Goal: Task Accomplishment & Management: Use online tool/utility

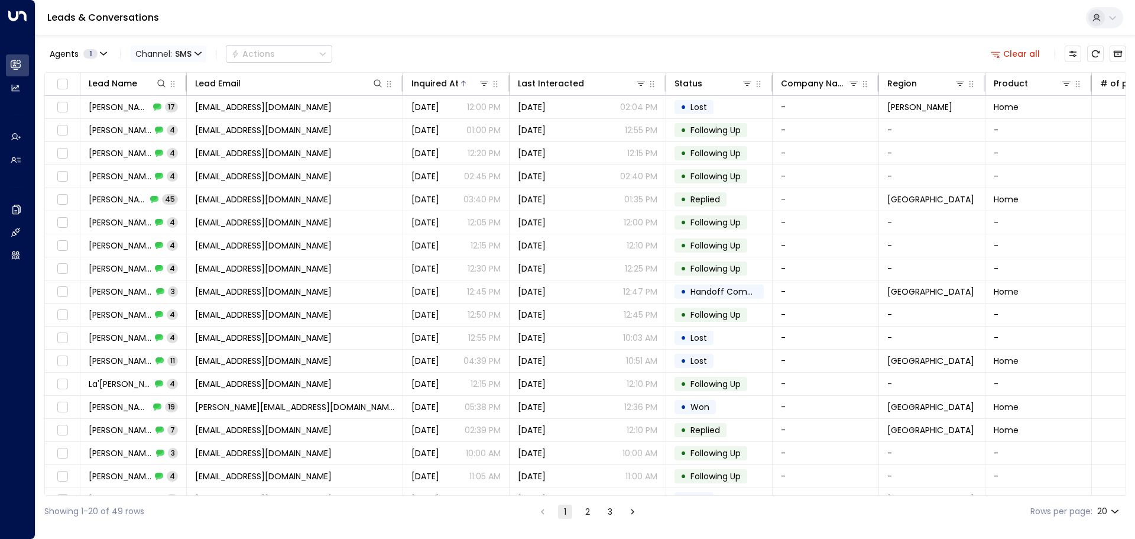
click at [176, 51] on span "SMS" at bounding box center [183, 53] width 17 height 9
click at [171, 160] on p "Voice" at bounding box center [172, 166] width 57 height 12
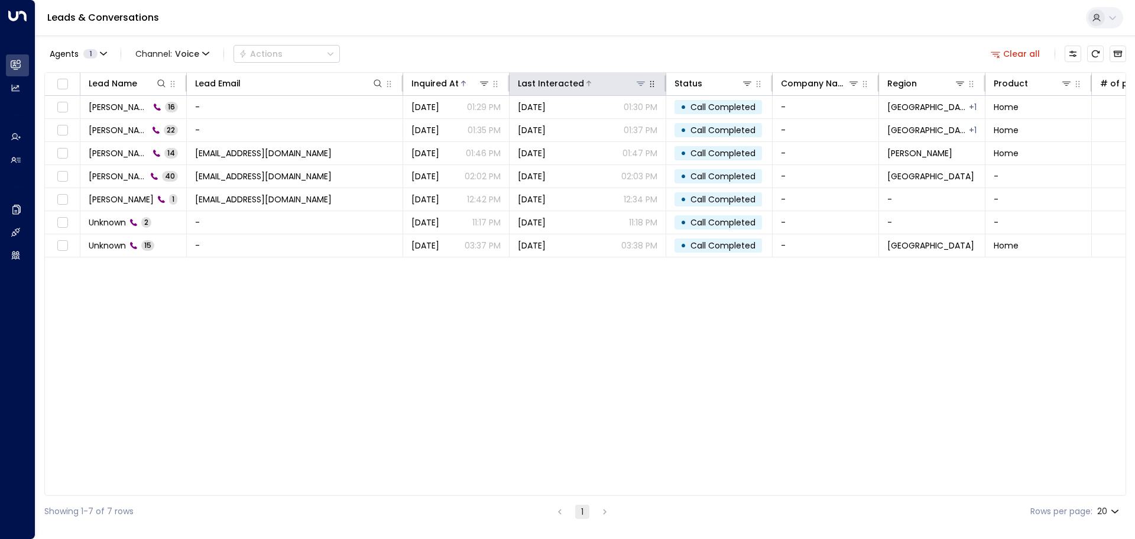
click at [549, 77] on div "Last Interacted" at bounding box center [551, 83] width 66 height 14
click at [579, 86] on div "Last Interacted" at bounding box center [551, 83] width 66 height 14
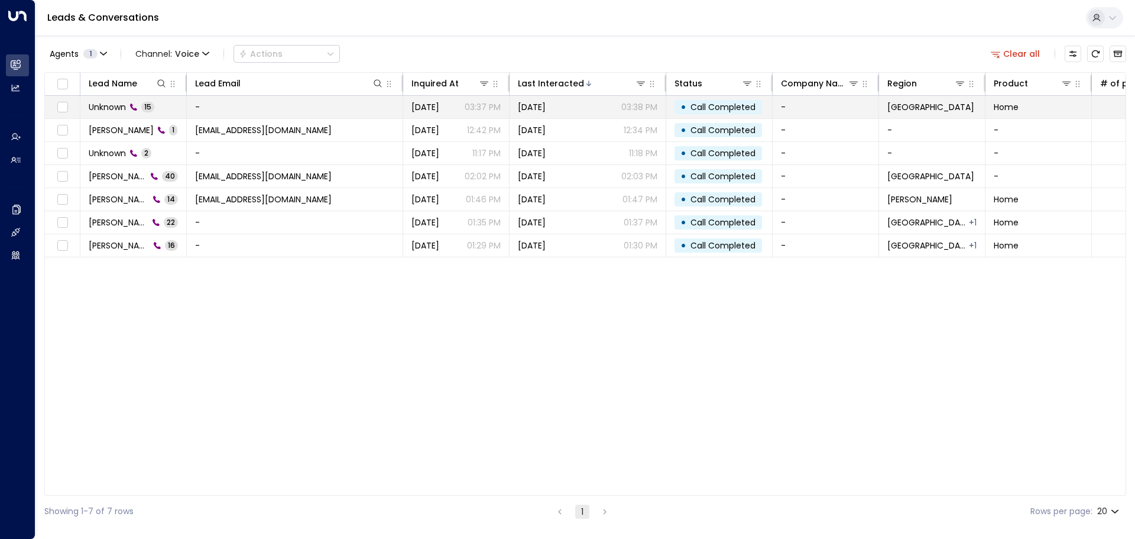
click at [174, 109] on td "Unknown 15" at bounding box center [133, 107] width 106 height 22
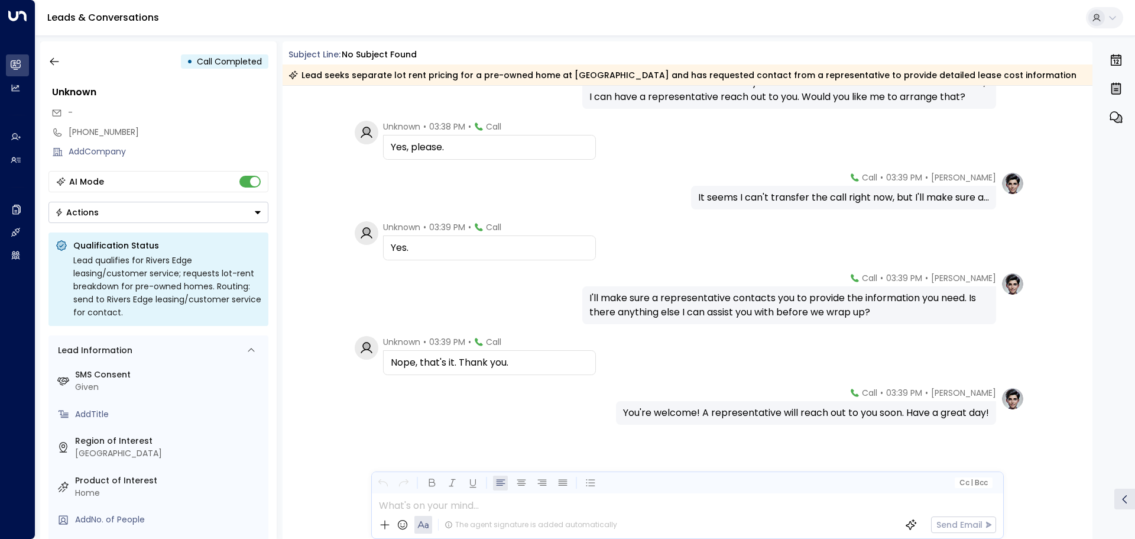
scroll to position [587, 0]
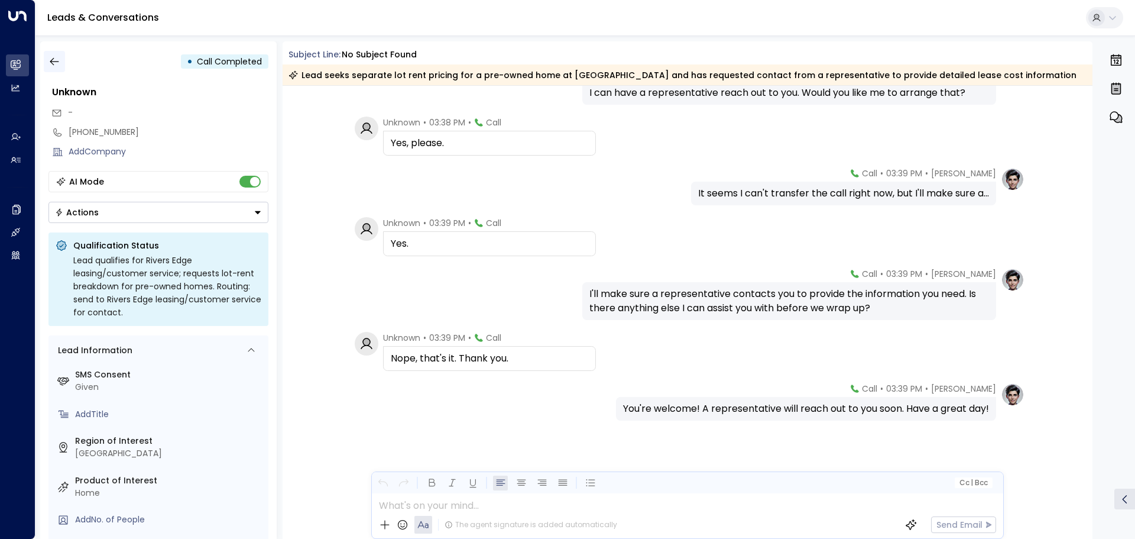
click at [61, 60] on button "button" at bounding box center [54, 61] width 21 height 21
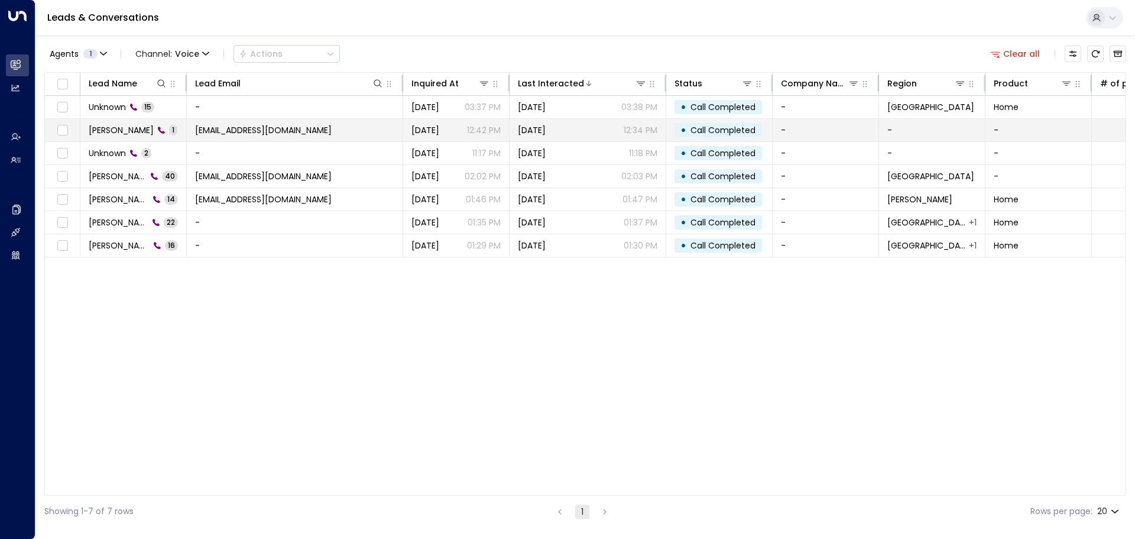
click at [122, 134] on span "Angela Pratt" at bounding box center [121, 130] width 65 height 12
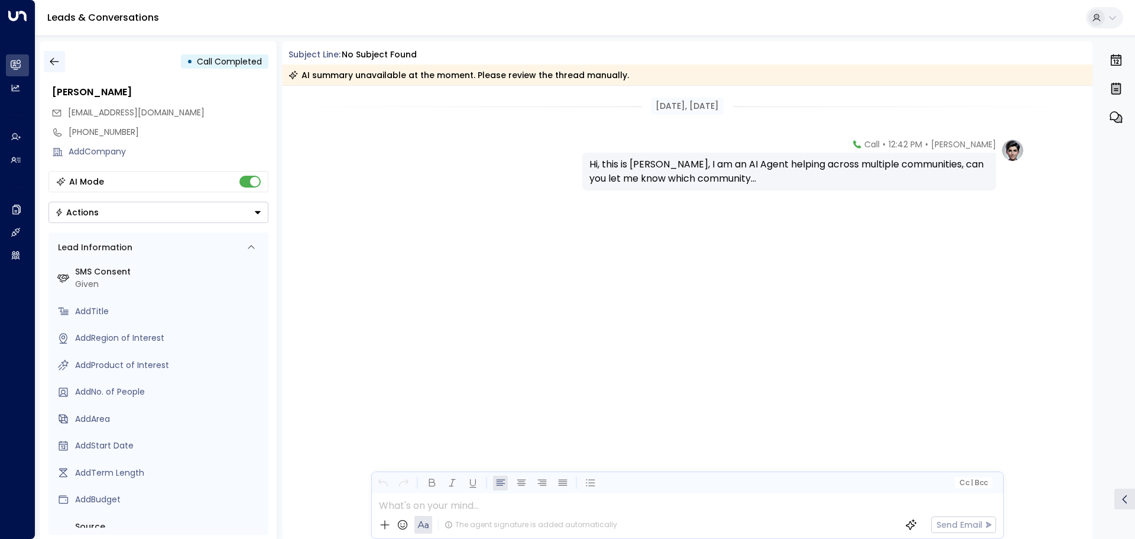
click at [51, 64] on icon "button" at bounding box center [54, 62] width 12 height 12
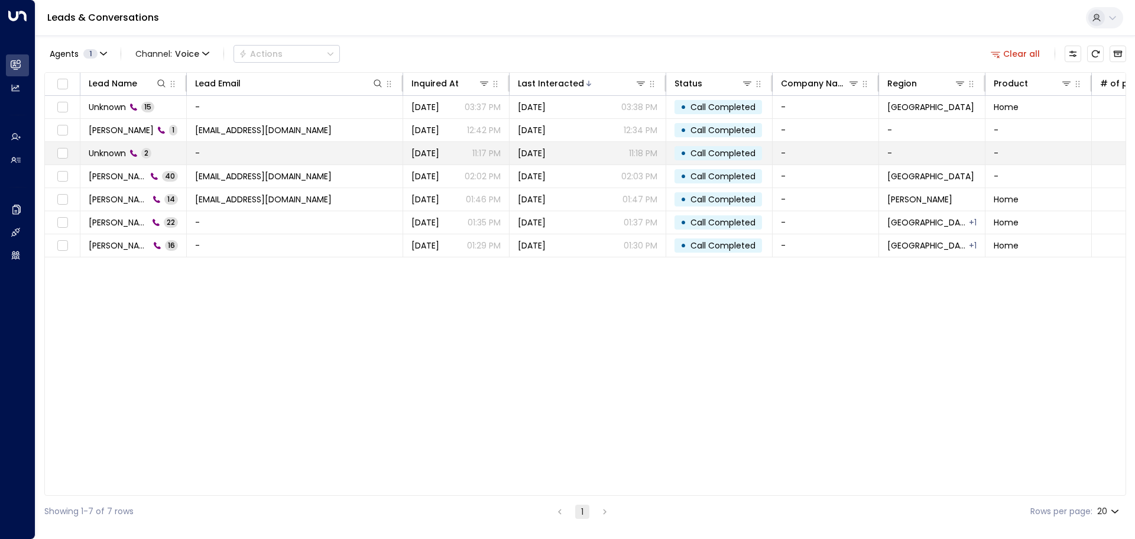
click at [99, 154] on span "Unknown" at bounding box center [107, 153] width 37 height 12
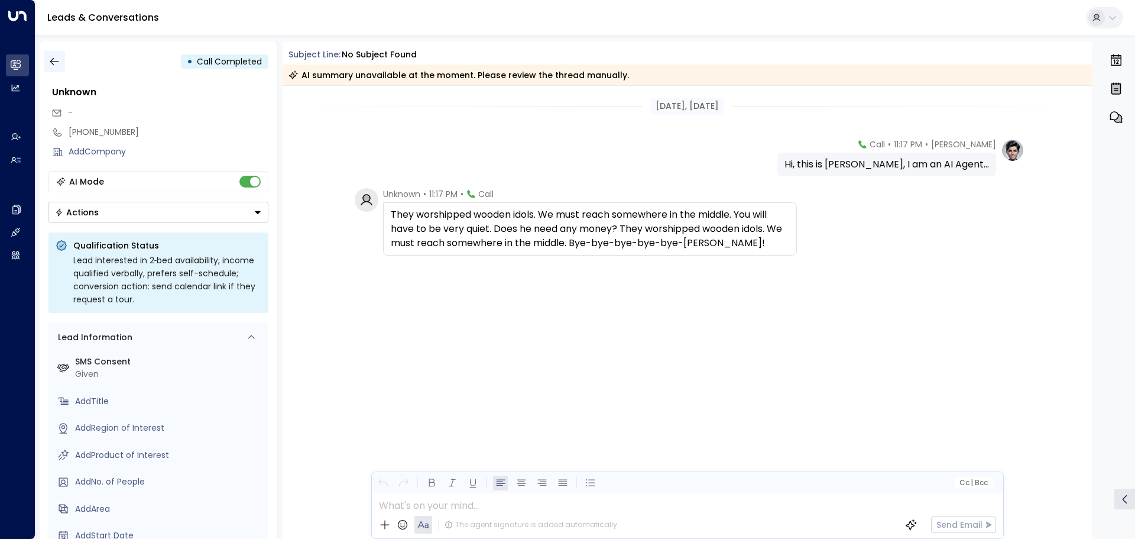
click at [53, 60] on icon "button" at bounding box center [54, 62] width 12 height 12
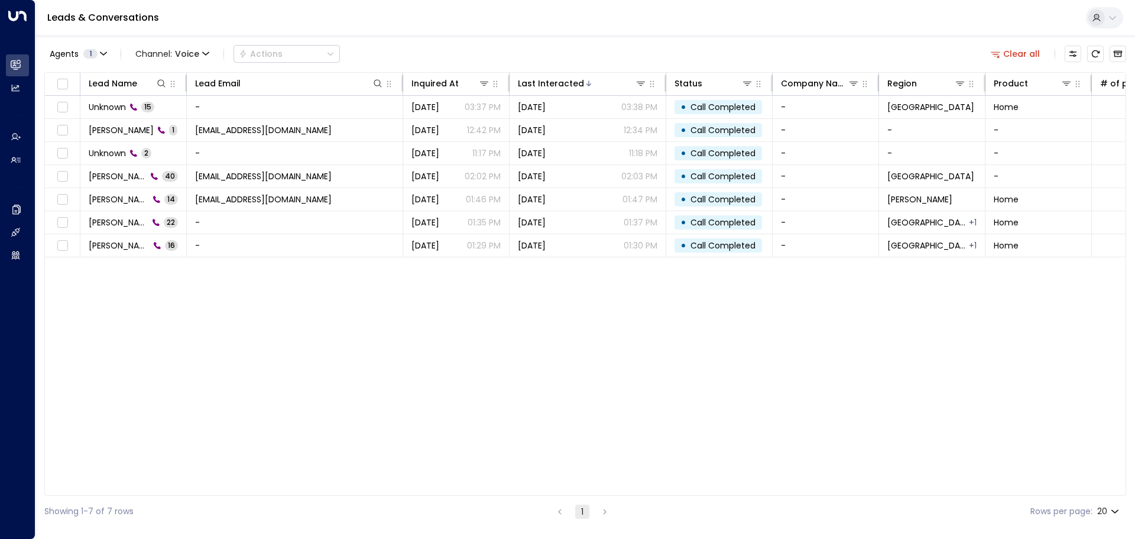
click at [725, 36] on div "Agents 1 Channel: Voice Actions Clear all Lead Name Lead Email Inquired At Last…" at bounding box center [585, 280] width 1082 height 491
